Goal: Obtain resource: Obtain resource

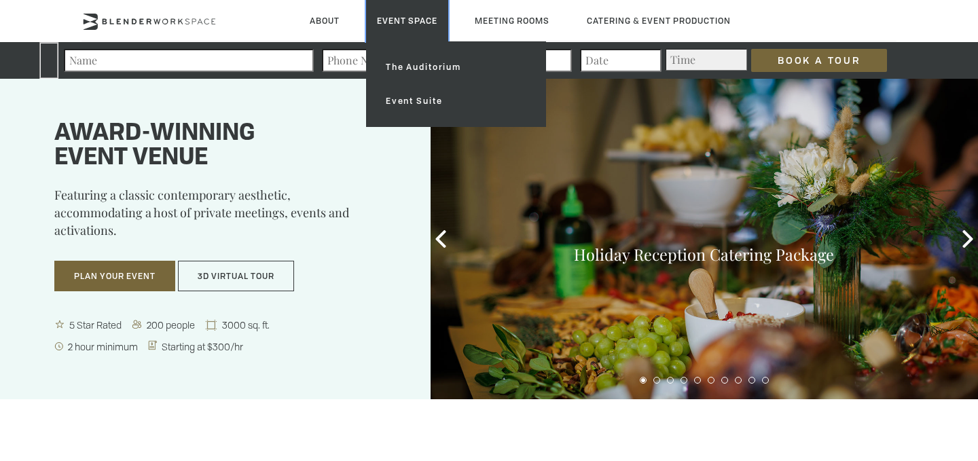
click at [390, 13] on link "Event Space" at bounding box center [407, 20] width 82 height 41
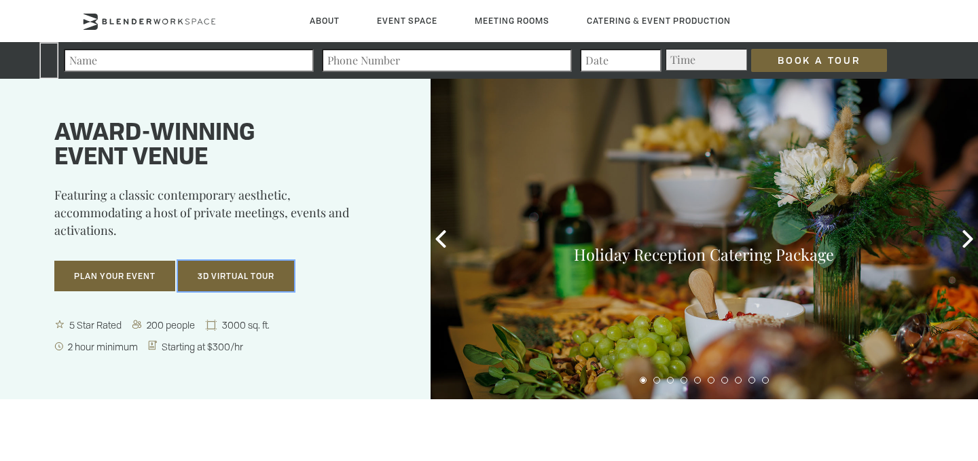
click at [208, 289] on button "3D Virtual Tour" at bounding box center [236, 276] width 116 height 31
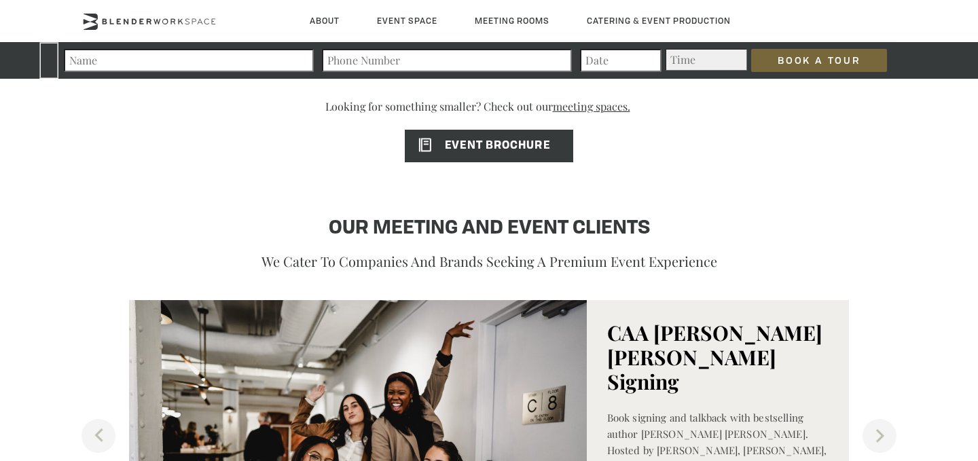
scroll to position [1211, 0]
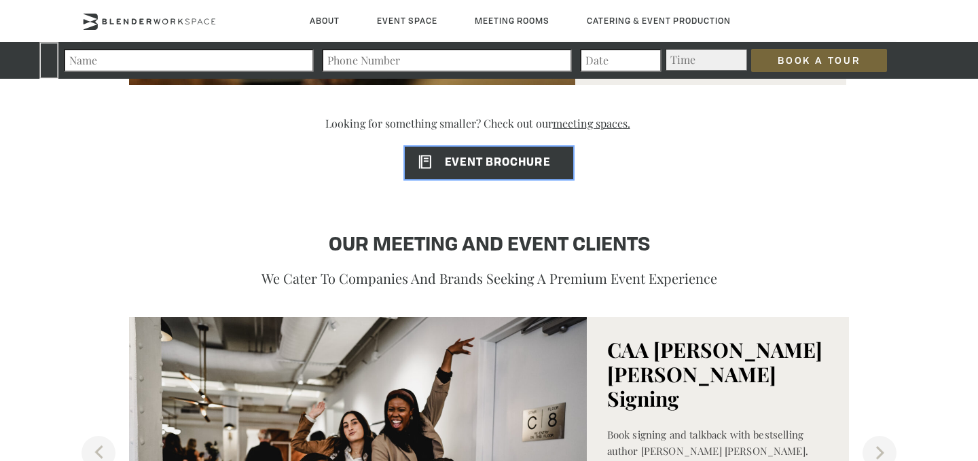
click at [489, 159] on span "EVENT BROCHURE" at bounding box center [477, 162] width 145 height 11
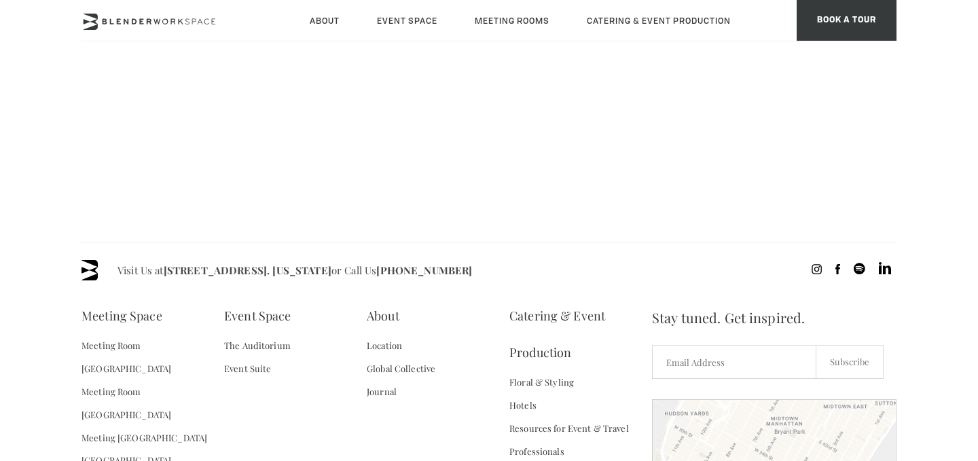
scroll to position [479, 0]
